Goal: Navigation & Orientation: Locate item on page

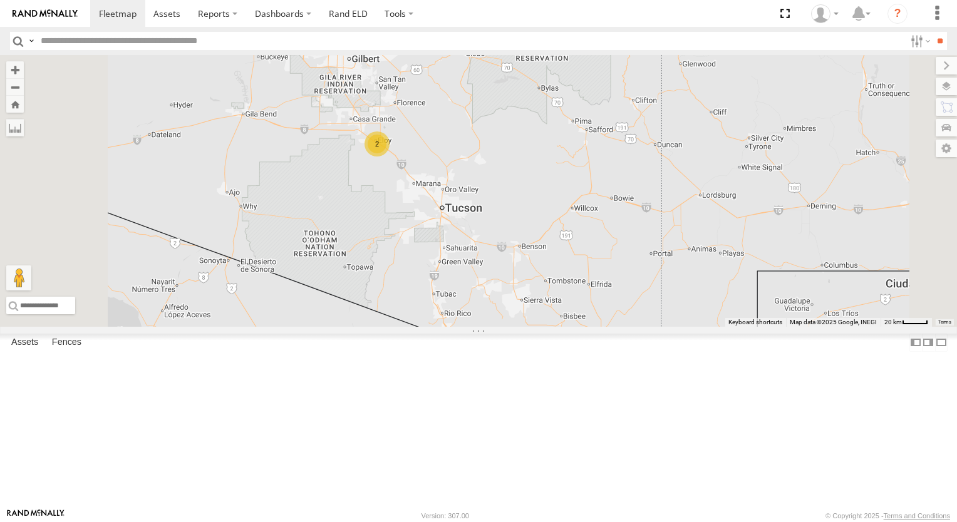
drag, startPoint x: 613, startPoint y: 218, endPoint x: 666, endPoint y: 258, distance: 65.7
click at [638, 244] on div "015910000779481 TL845 TK767 TL735 TK227 2" at bounding box center [478, 191] width 957 height 272
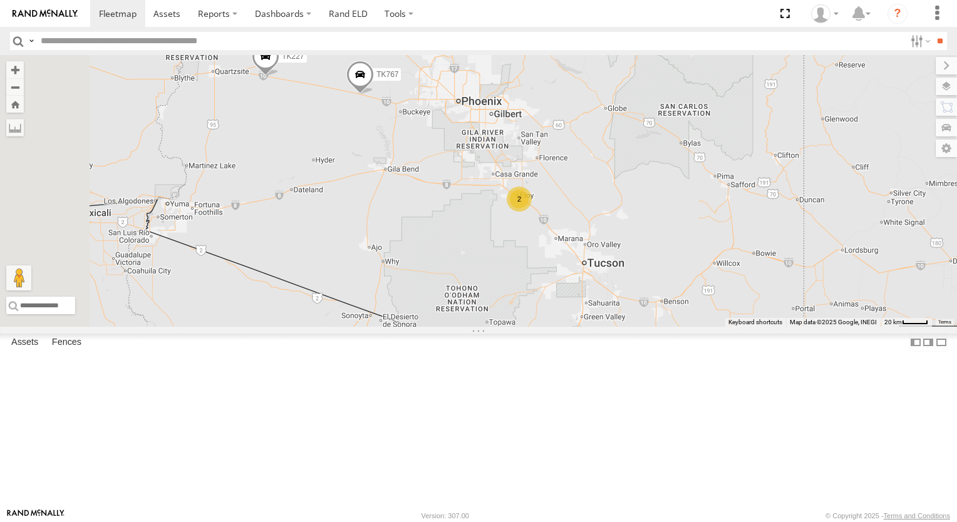
drag, startPoint x: 666, startPoint y: 258, endPoint x: 808, endPoint y: 295, distance: 146.2
click at [808, 295] on div "015910000779481 TL845 TK767 TL735 TK227 2" at bounding box center [478, 191] width 957 height 272
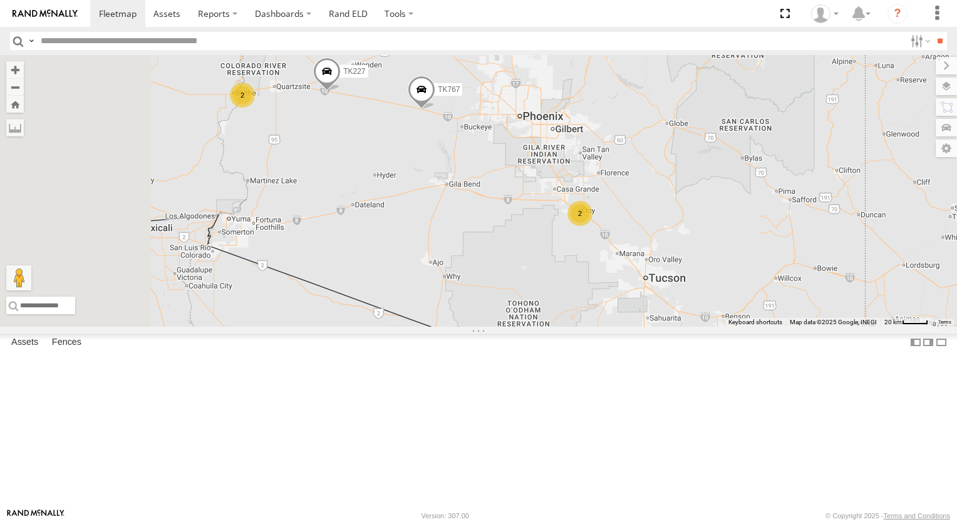
drag, startPoint x: 586, startPoint y: 257, endPoint x: 706, endPoint y: 277, distance: 121.8
click at [691, 274] on div "015910000779481 TL845 TK767 TL735 TK227 2 2" at bounding box center [478, 191] width 957 height 272
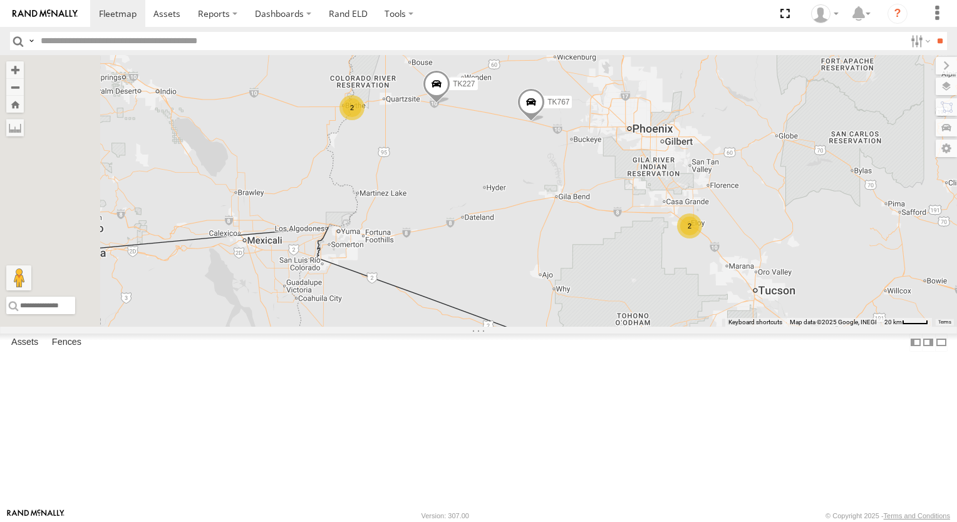
click at [709, 277] on div "015910000779481 TL845 TK767 TL735 TK227 2 2" at bounding box center [478, 191] width 957 height 272
click at [364, 120] on div "2" at bounding box center [351, 107] width 25 height 25
click at [510, 200] on div "015910000779481 TL845 TK767 TL735 TK227 2 2" at bounding box center [478, 191] width 957 height 272
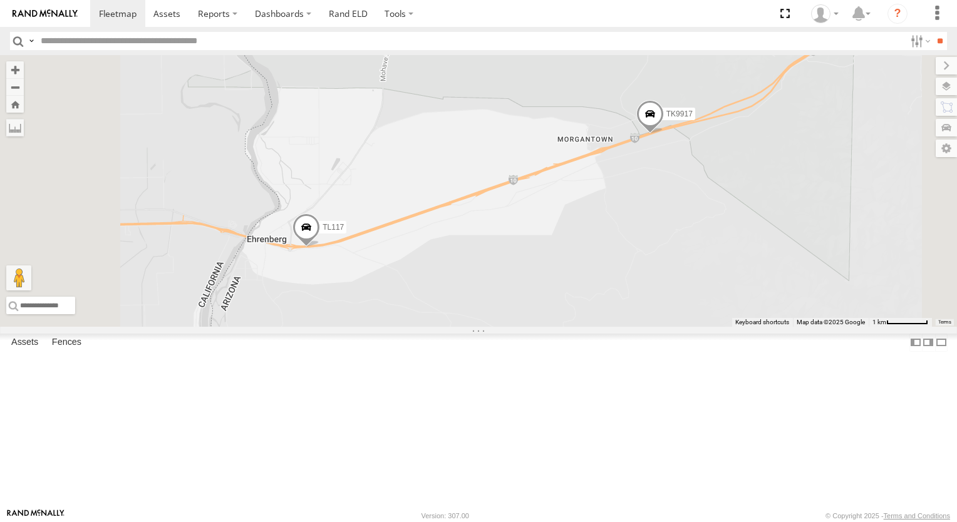
click at [664, 135] on span at bounding box center [650, 118] width 28 height 34
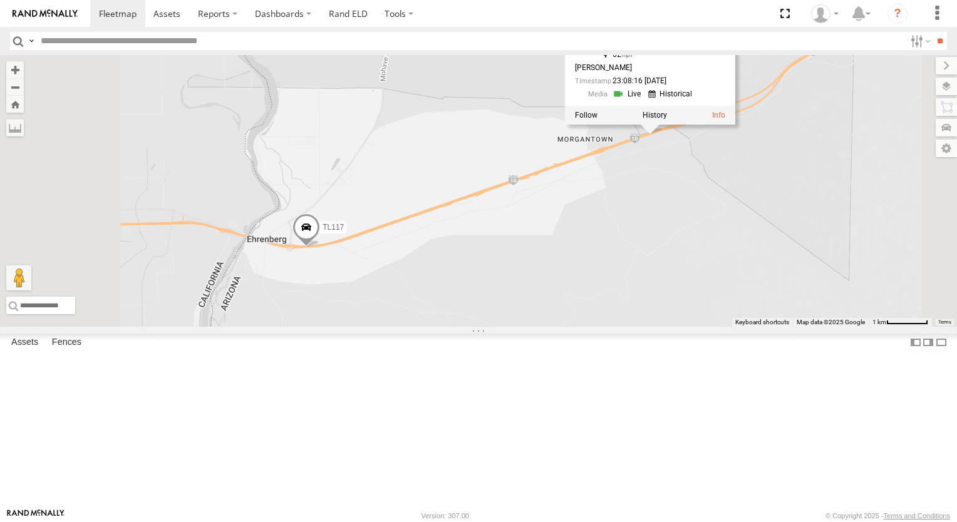
click at [789, 324] on div "015910000779481 TL845 TK767 TL735 TK227 TL117 TK9917 TK9917 All Assets I-10 Cib…" at bounding box center [478, 191] width 957 height 272
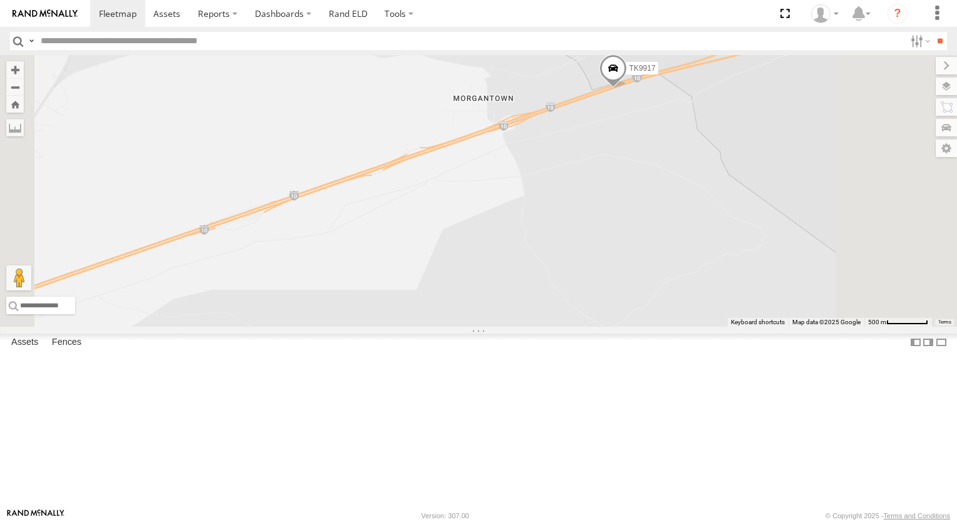
drag, startPoint x: 860, startPoint y: 167, endPoint x: 784, endPoint y: 243, distance: 108.0
click at [799, 226] on div "015910000779481 TL845 TK767 TL735 TK227 TL117 TK9917" at bounding box center [478, 191] width 957 height 272
drag, startPoint x: 784, startPoint y: 243, endPoint x: 759, endPoint y: 269, distance: 35.9
click at [775, 252] on div "015910000779481 TL845 TK767 TL735 TK227 TL117 TK9917" at bounding box center [478, 191] width 957 height 272
click at [759, 269] on div "015910000779481 TL845 TK767 TL735 TK227 TL117 TK9917" at bounding box center [478, 191] width 957 height 272
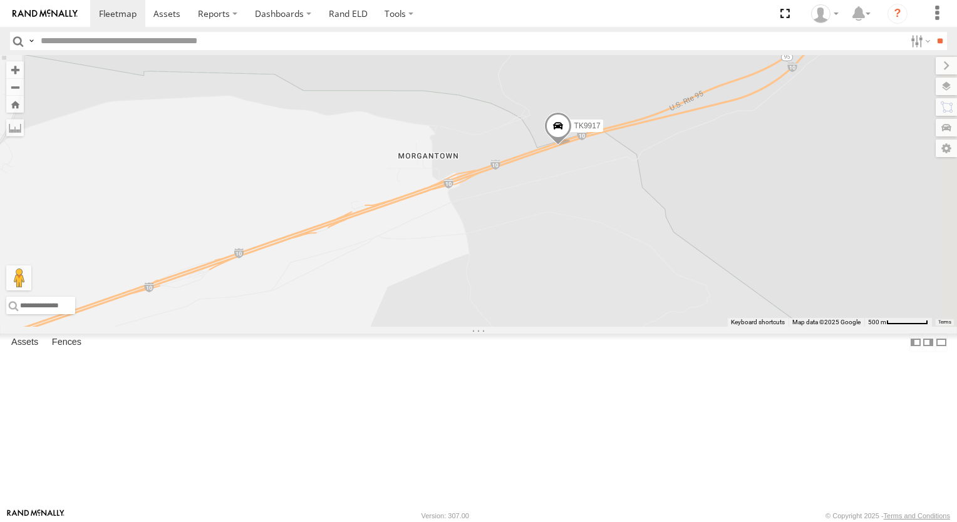
drag, startPoint x: 744, startPoint y: 284, endPoint x: 739, endPoint y: 289, distance: 6.7
click at [741, 285] on div "015910000779481 TL845 TK767 TL735 TK227 TL117 TK9917" at bounding box center [478, 191] width 957 height 272
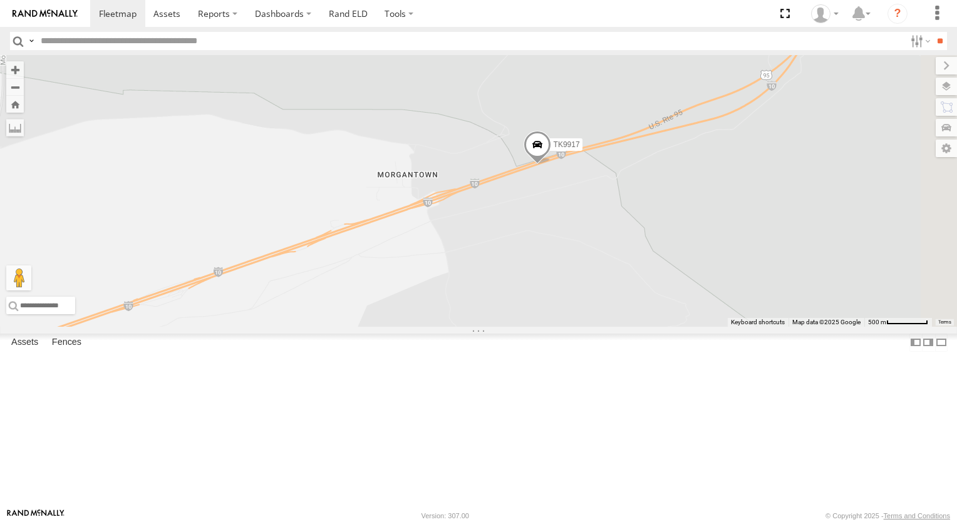
click at [739, 289] on div "015910000779481 TL845 TK767 TL735 TK227 TL117 TK9917" at bounding box center [478, 191] width 957 height 272
click at [578, 150] on span "TK9917" at bounding box center [565, 145] width 26 height 9
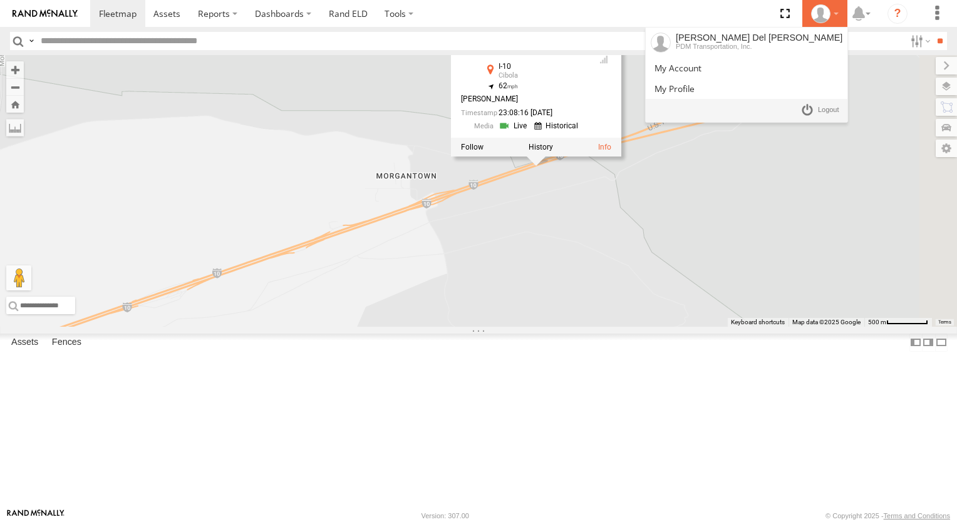
click at [831, 14] on div at bounding box center [824, 13] width 36 height 19
click at [826, 114] on span at bounding box center [828, 110] width 21 height 14
